Goal: Task Accomplishment & Management: Complete application form

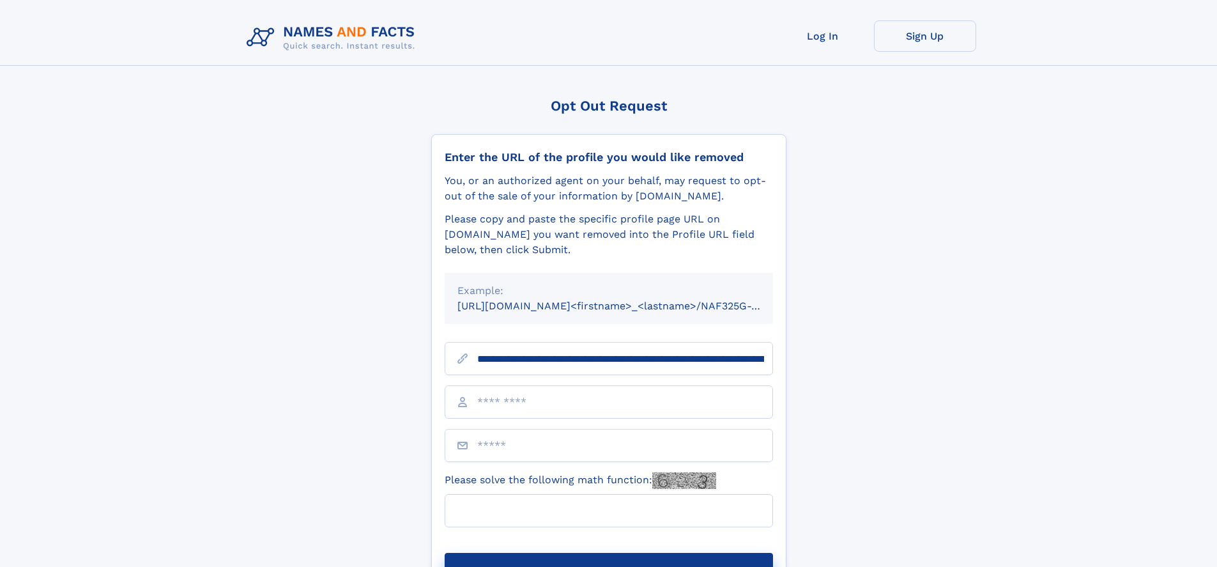
type input "**********"
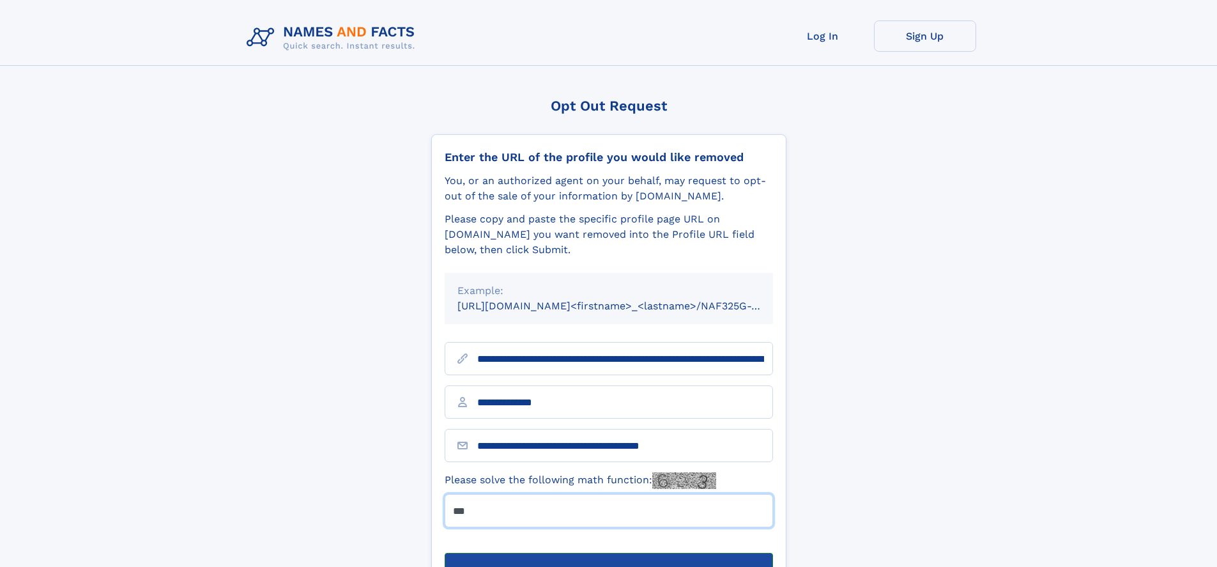
type input "***"
click at [608, 553] on button "Submit Opt Out Request" at bounding box center [609, 573] width 328 height 41
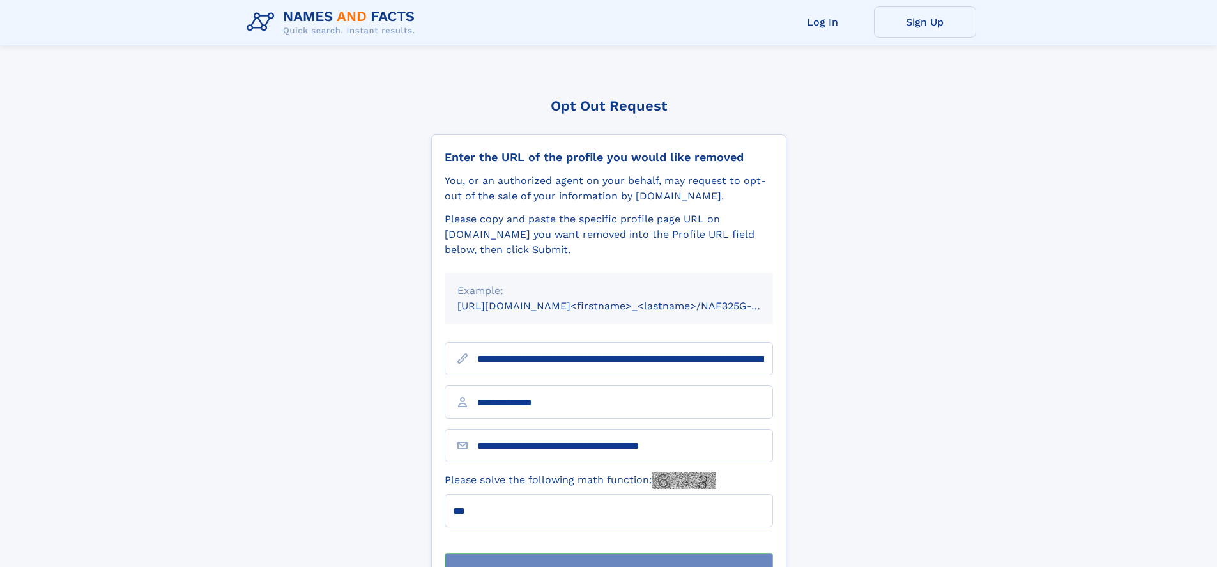
scroll to position [41, 0]
